Goal: Task Accomplishment & Management: Complete application form

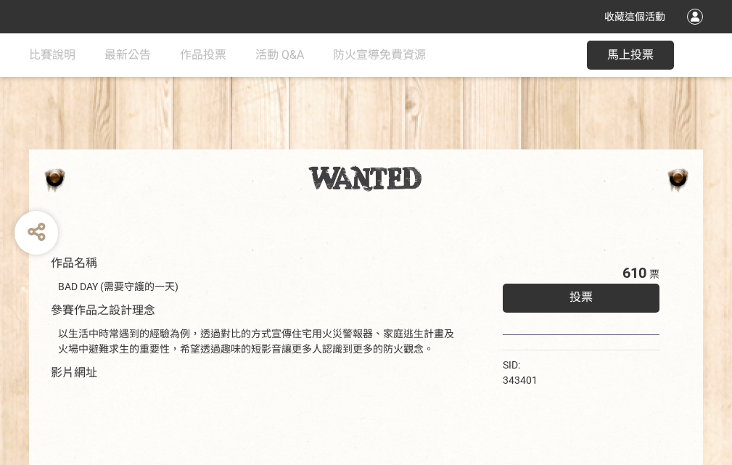
click at [697, 30] on div "收藏這個活動" at bounding box center [366, 16] width 732 height 33
click at [453, 143] on div "作品名稱 BAD DAY (需要守護的一天) 參賽作品之設計理念 以生活中時常遇到的經驗為例，透過對比的方式宣傳住宅用火災警報器、家庭逃生計畫及火場中避難求生…" at bounding box center [366, 338] width 732 height 610
click at [577, 294] on span "投票" at bounding box center [580, 297] width 23 height 14
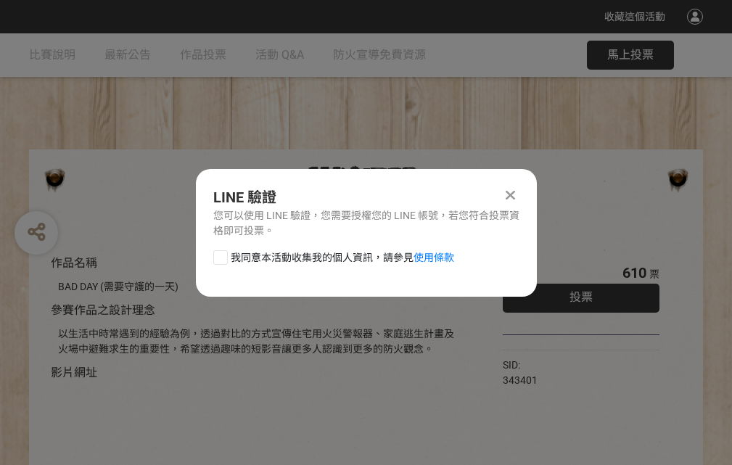
click at [219, 255] on div at bounding box center [220, 257] width 15 height 15
checkbox input "true"
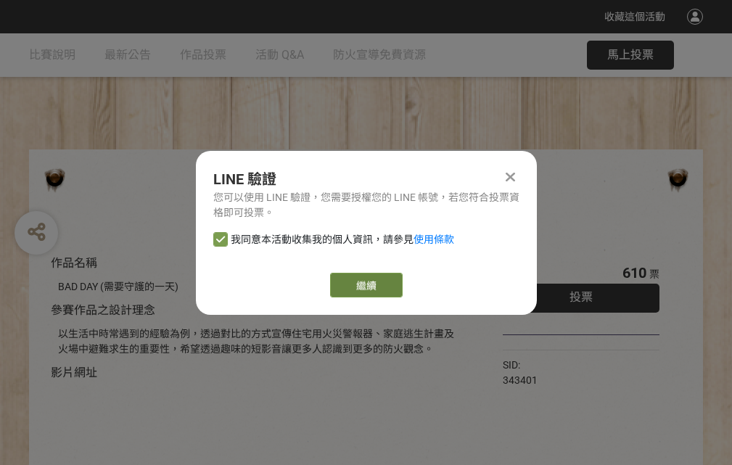
click at [365, 285] on link "繼續" at bounding box center [366, 285] width 73 height 25
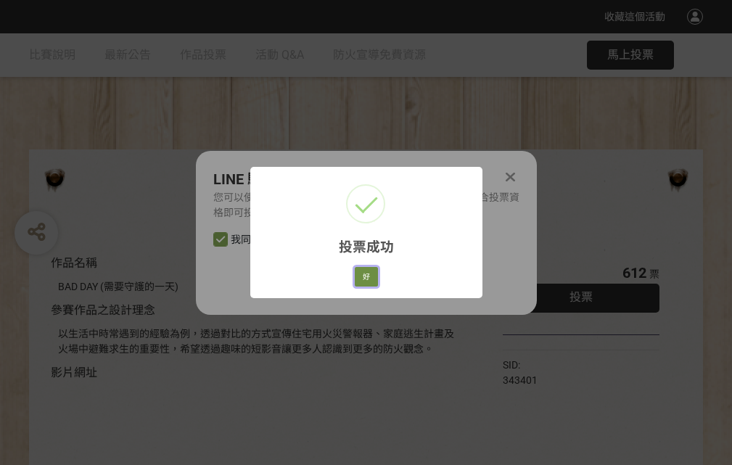
click at [362, 274] on button "好" at bounding box center [366, 277] width 23 height 20
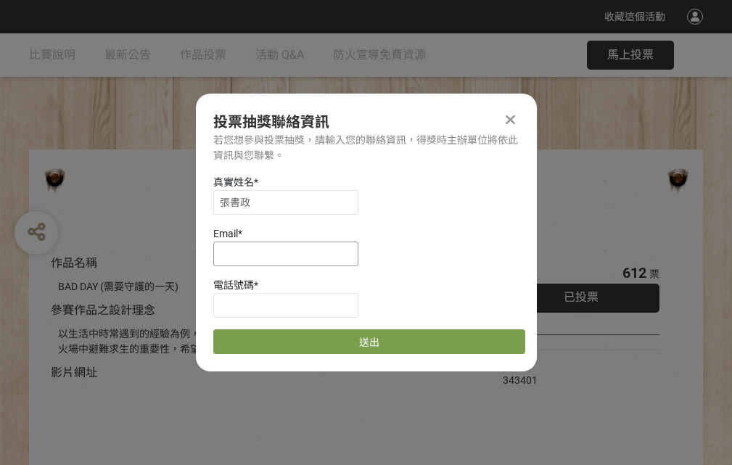
click at [290, 253] on input at bounding box center [285, 254] width 145 height 25
type input "[EMAIL_ADDRESS][DOMAIN_NAME]"
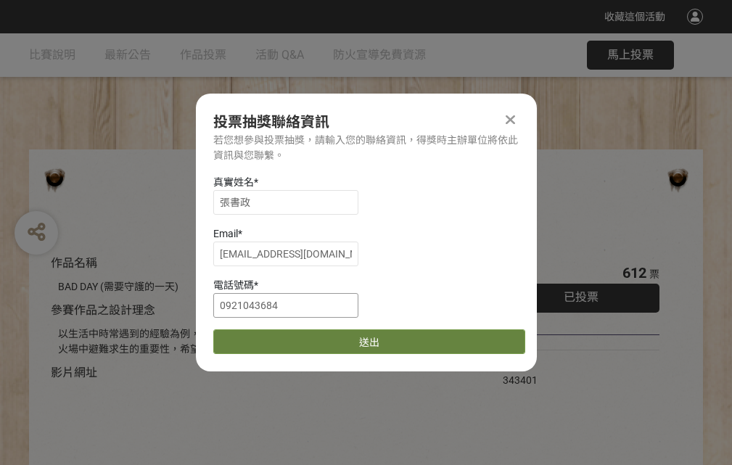
type input "0921043684"
click at [255, 337] on button "送出" at bounding box center [369, 341] width 312 height 25
